Goal: Task Accomplishment & Management: Use online tool/utility

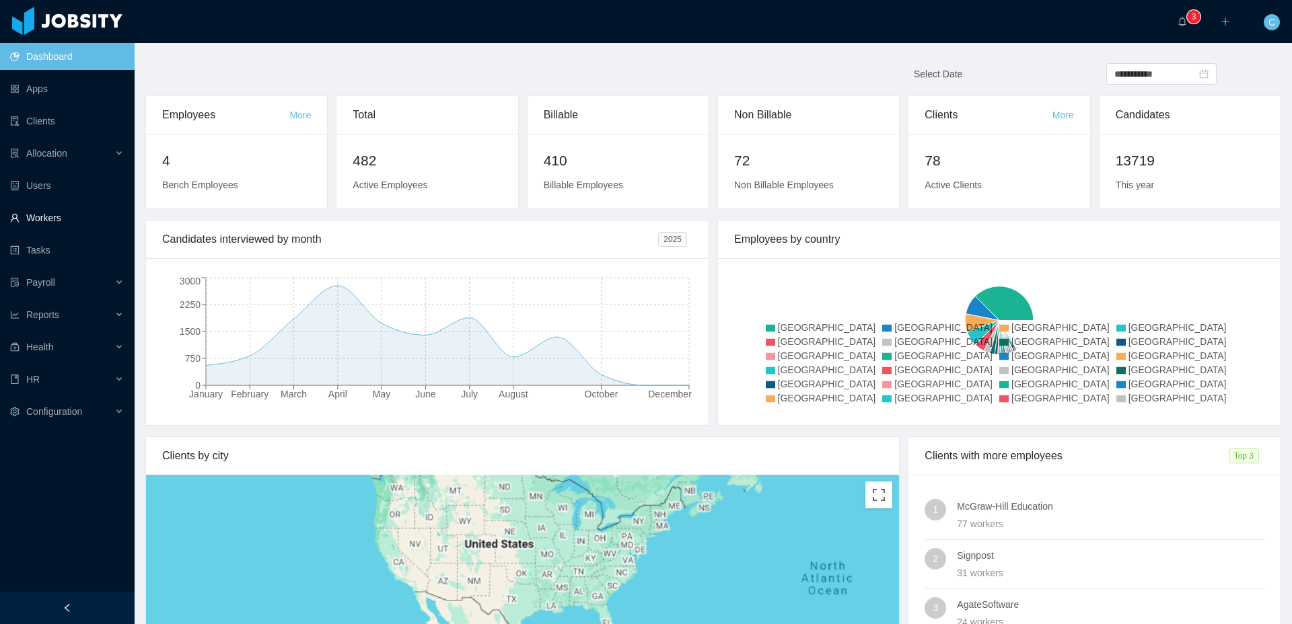
click at [80, 217] on link "Workers" at bounding box center [67, 218] width 114 height 27
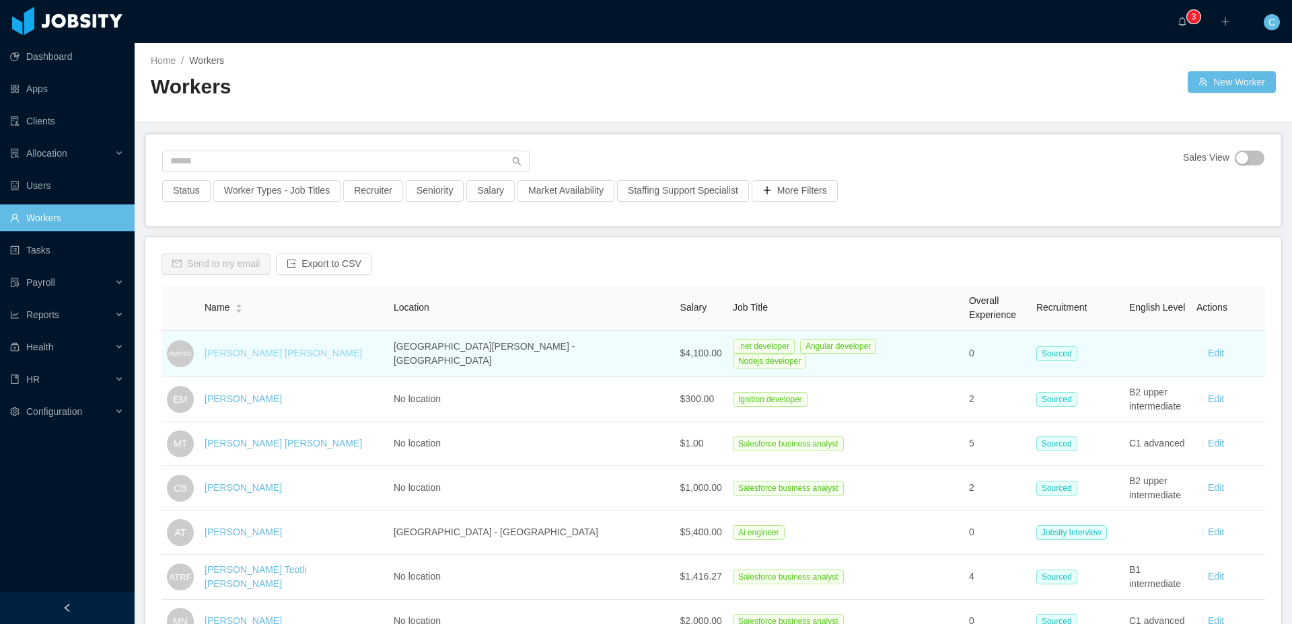
click at [326, 351] on link "[PERSON_NAME] [PERSON_NAME]" at bounding box center [283, 353] width 157 height 11
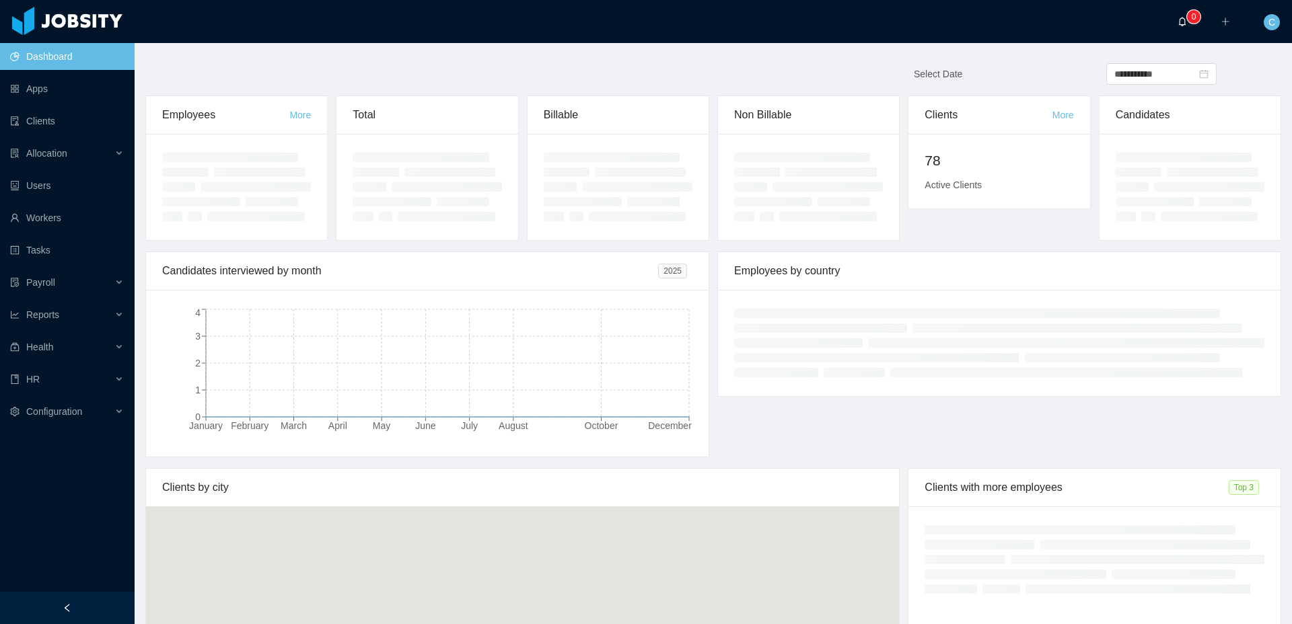
click at [1189, 35] on a=a9a601c0-0538-11e8-8828-95ecc3ba7fc5/Cristian%20Fierro"] "0" at bounding box center [1186, 21] width 16 height 43
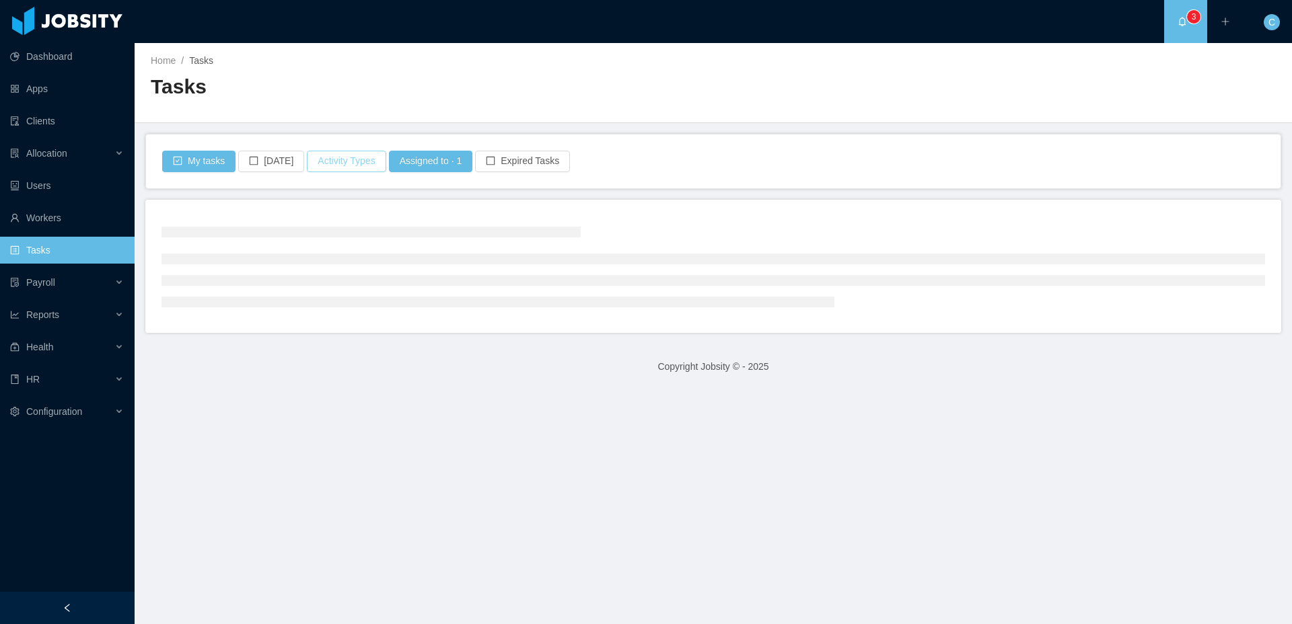
click at [325, 163] on button "Activity Types" at bounding box center [346, 162] width 79 height 22
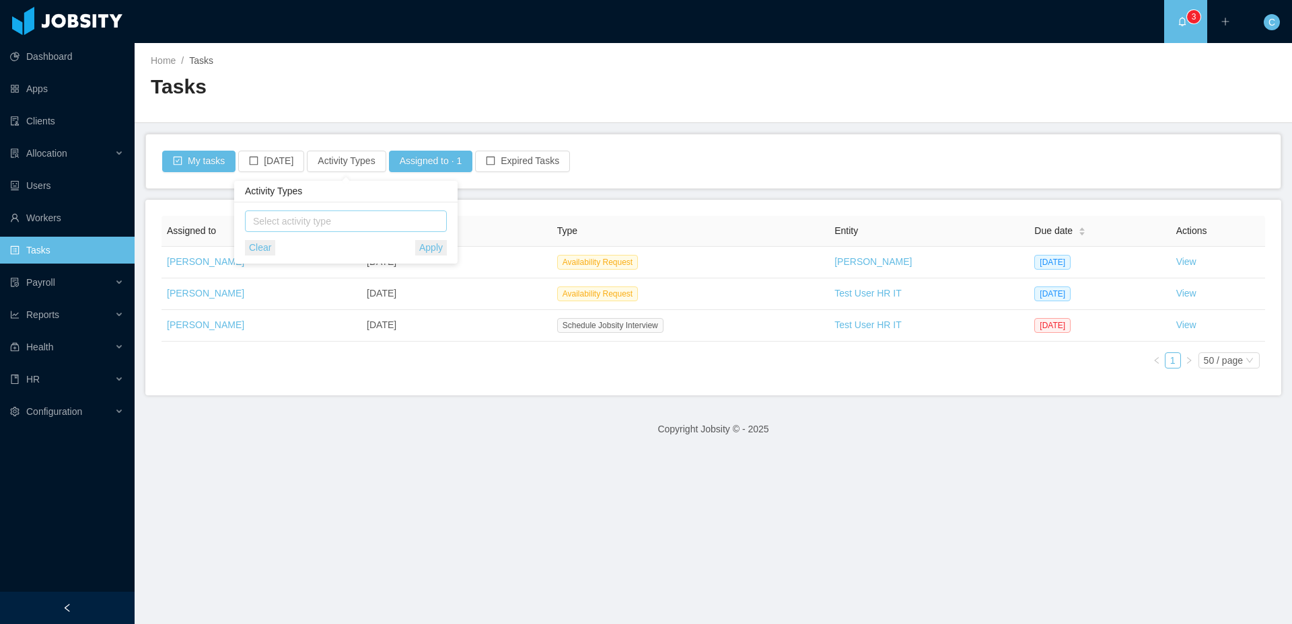
click at [336, 216] on span "Select activity type" at bounding box center [346, 222] width 202 height 22
type input "****"
drag, startPoint x: 327, startPoint y: 244, endPoint x: 308, endPoint y: 231, distance: 22.4
click at [327, 244] on span "Human evaluation" at bounding box center [305, 246] width 76 height 11
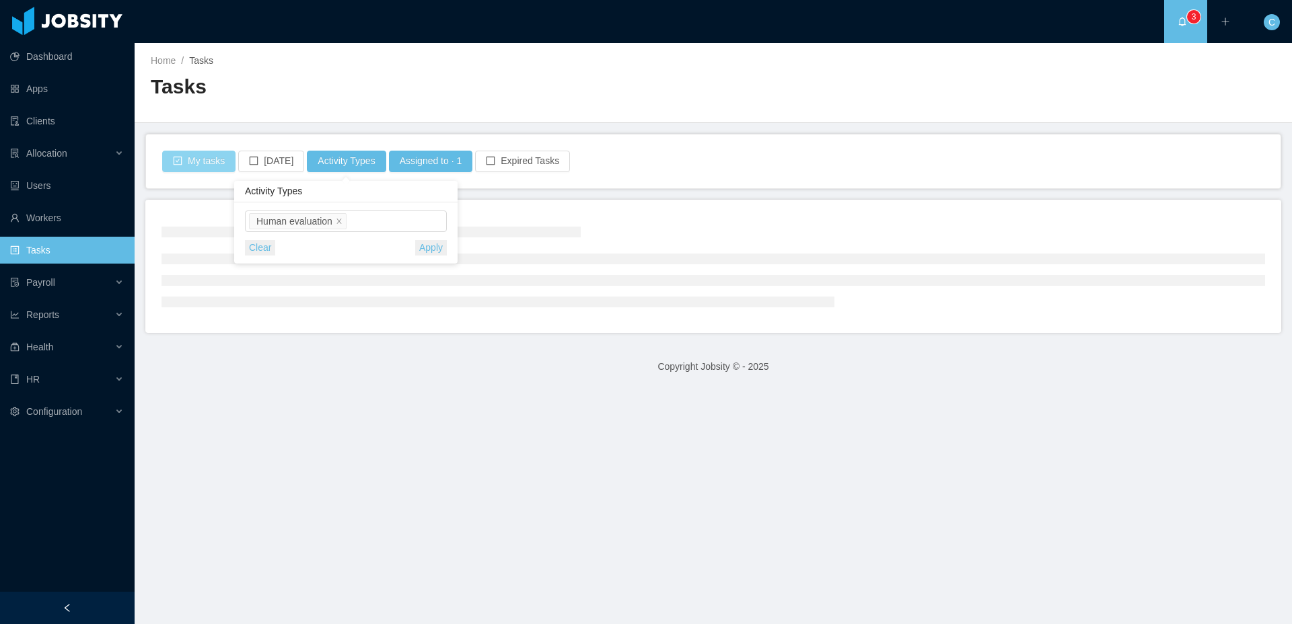
click at [215, 157] on button "My tasks" at bounding box center [198, 162] width 73 height 22
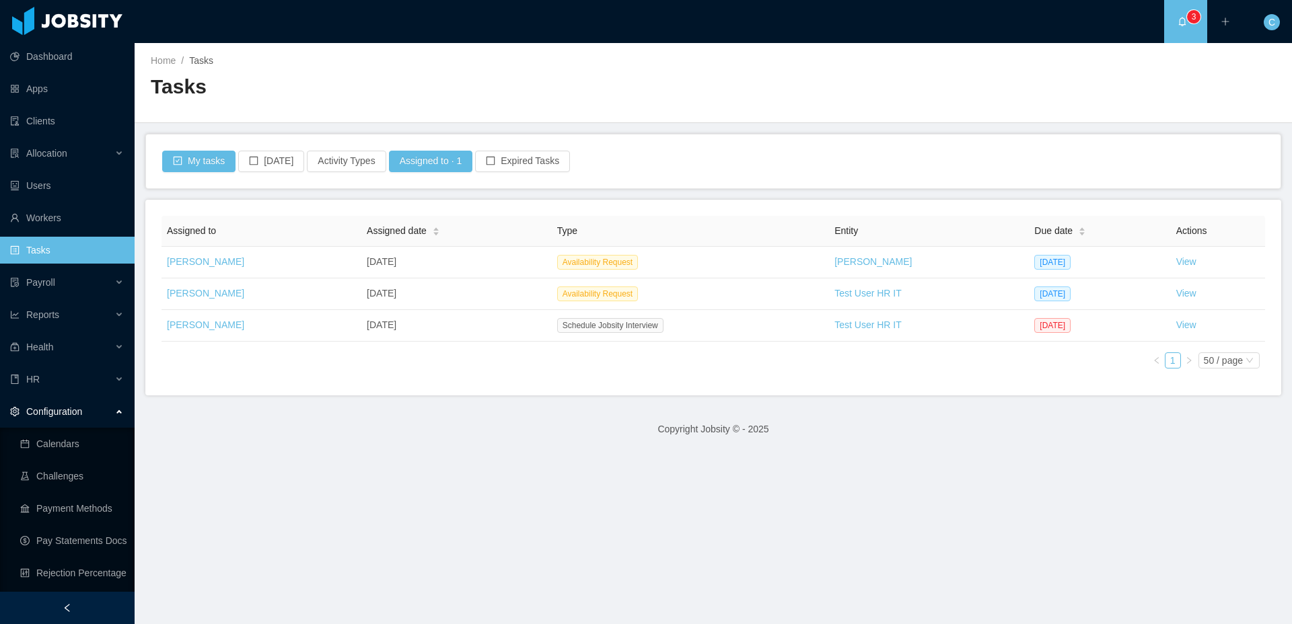
scroll to position [38, 0]
